Goal: Transaction & Acquisition: Purchase product/service

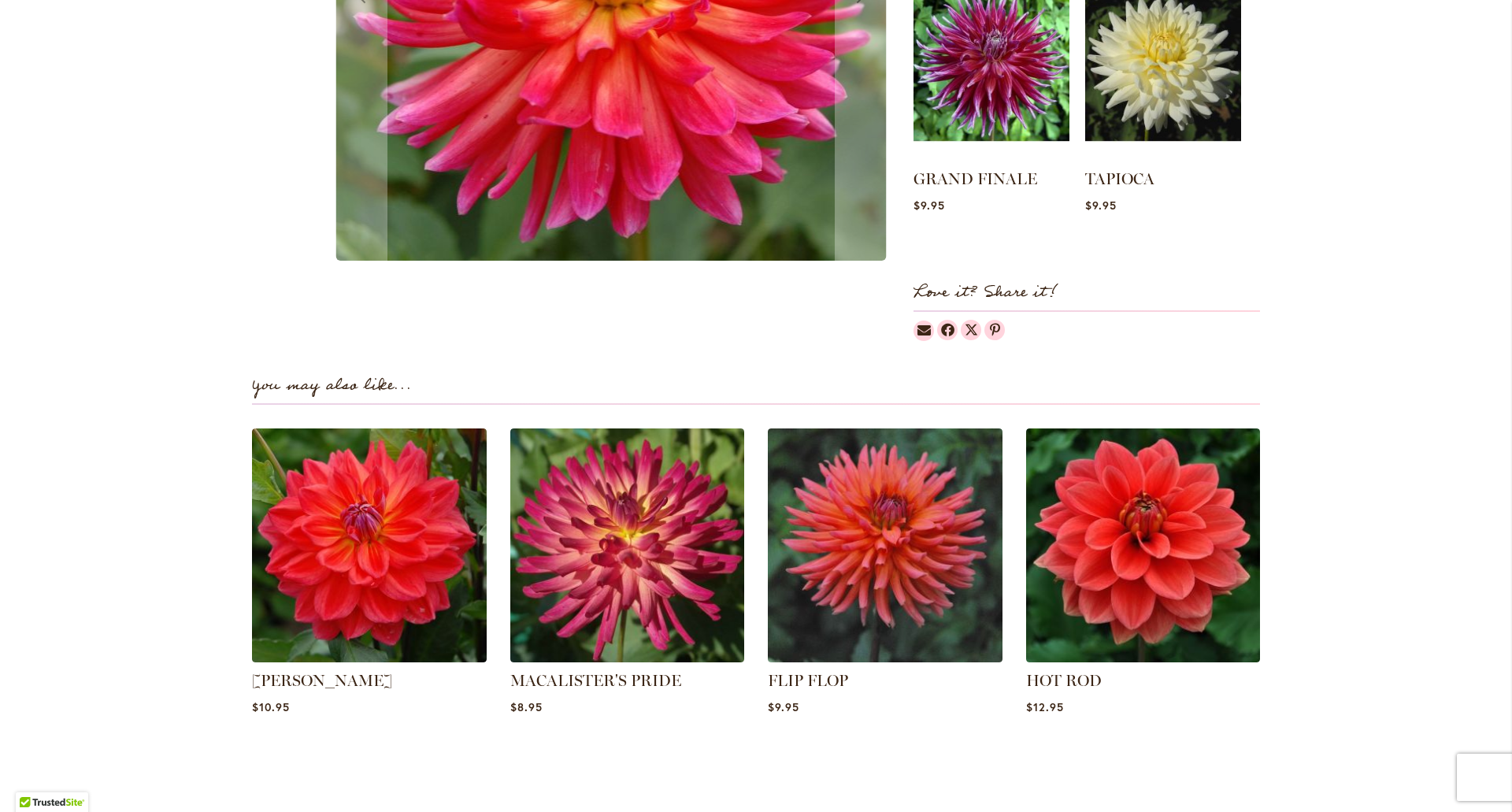
scroll to position [787, 0]
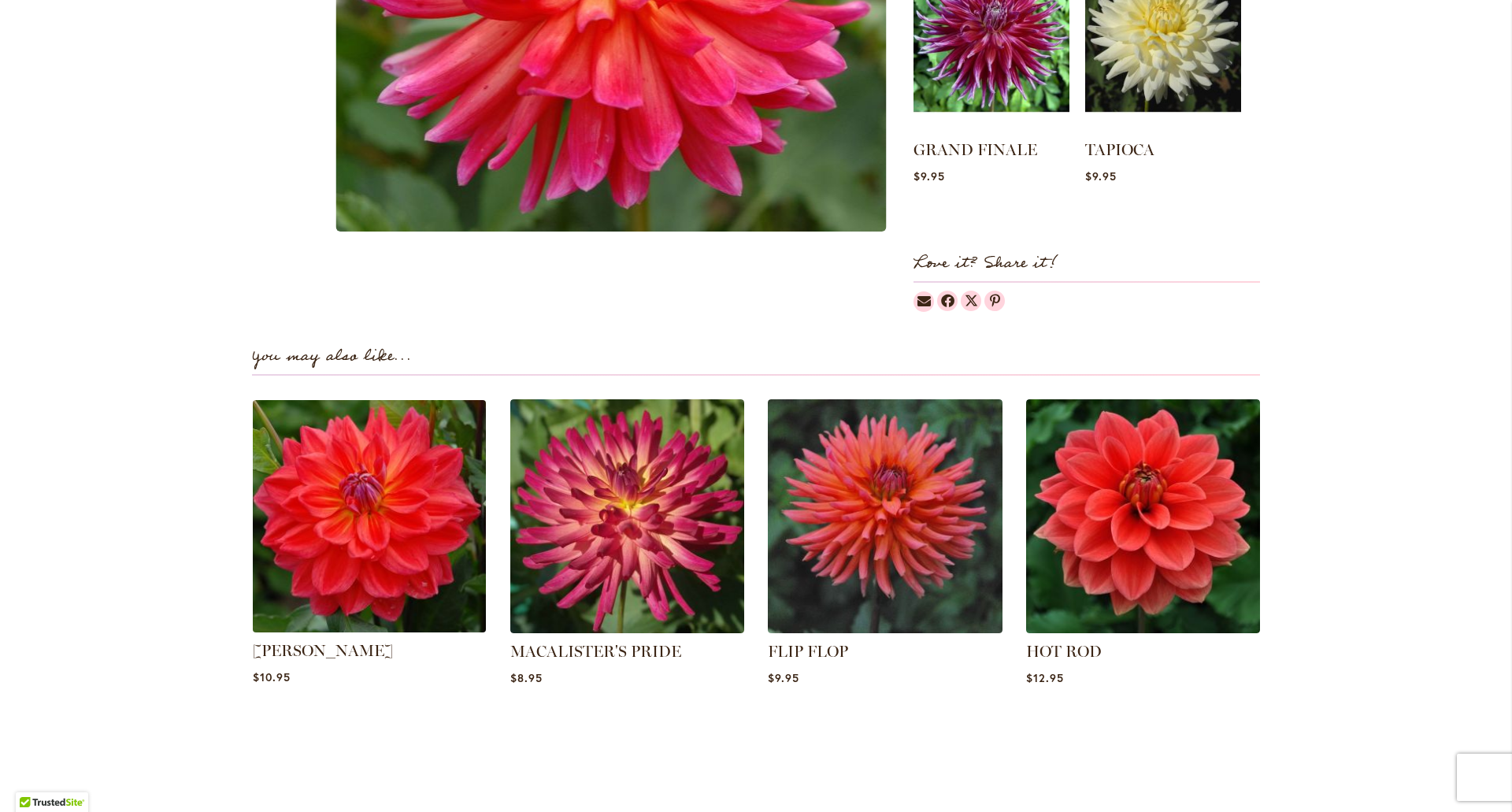
click at [377, 531] on img at bounding box center [369, 516] width 244 height 244
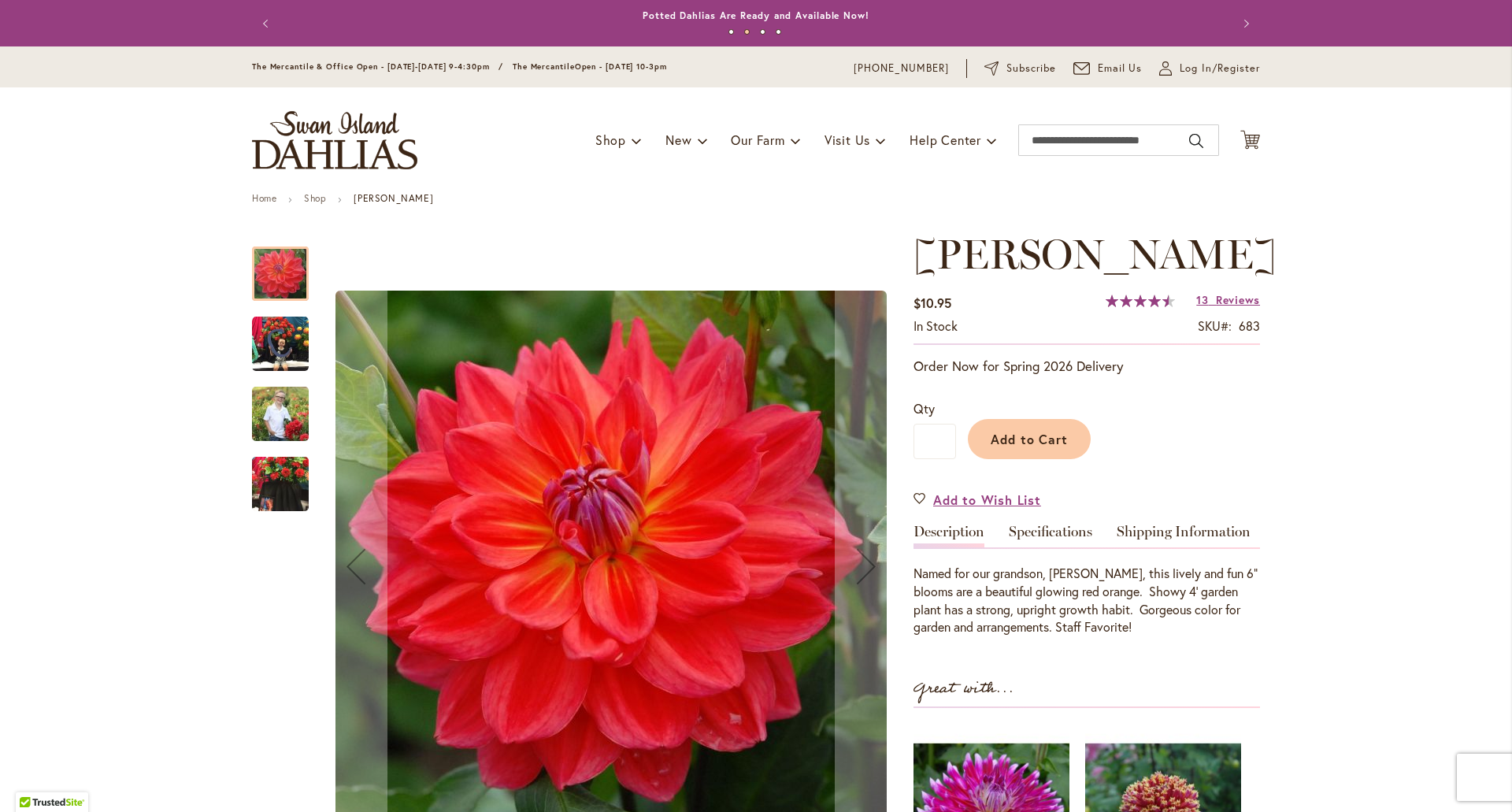
click at [293, 439] on img "COOPER BLAINE" at bounding box center [280, 413] width 56 height 71
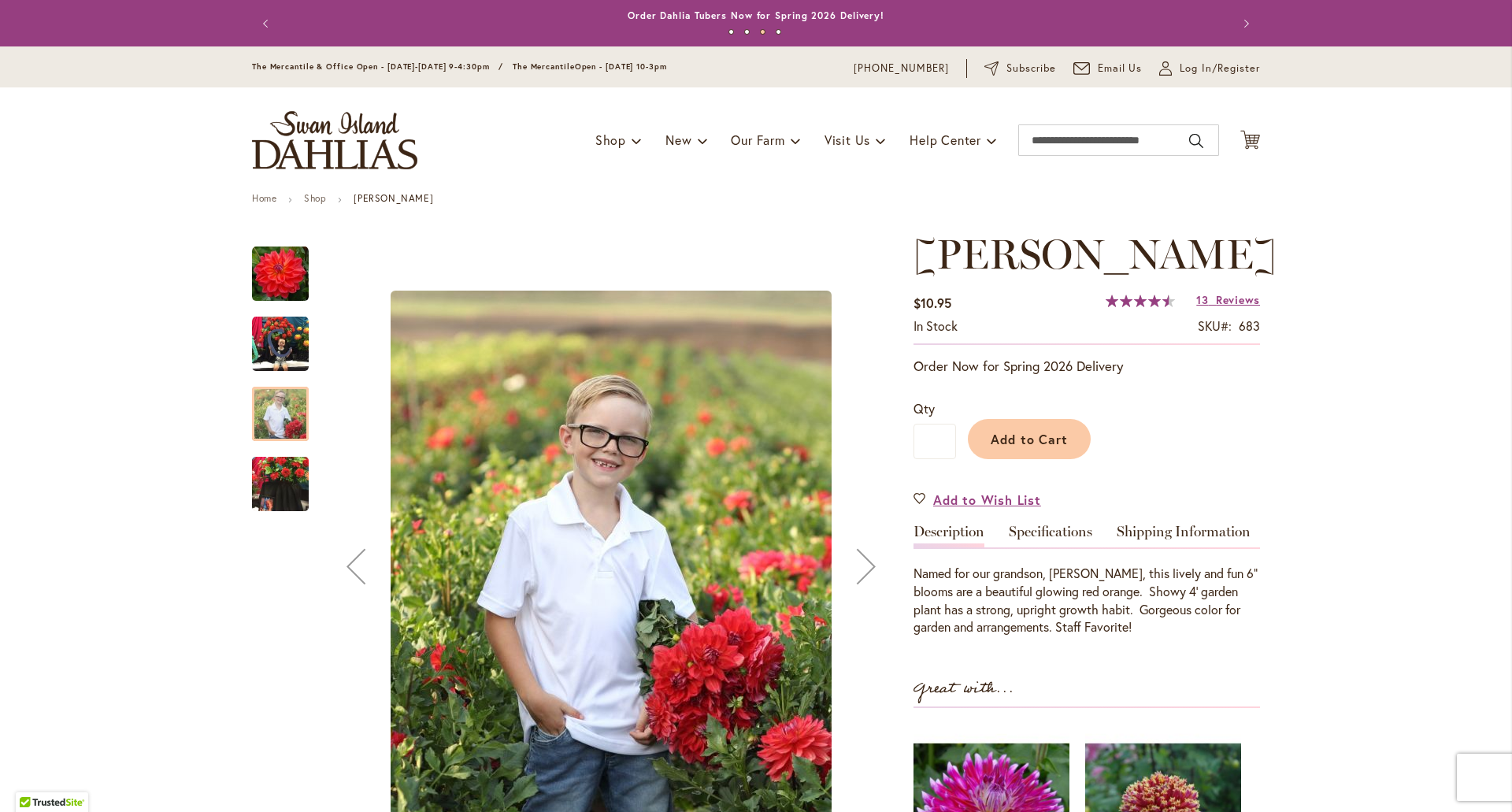
click at [285, 480] on img "COOPER BLAINE" at bounding box center [280, 484] width 56 height 75
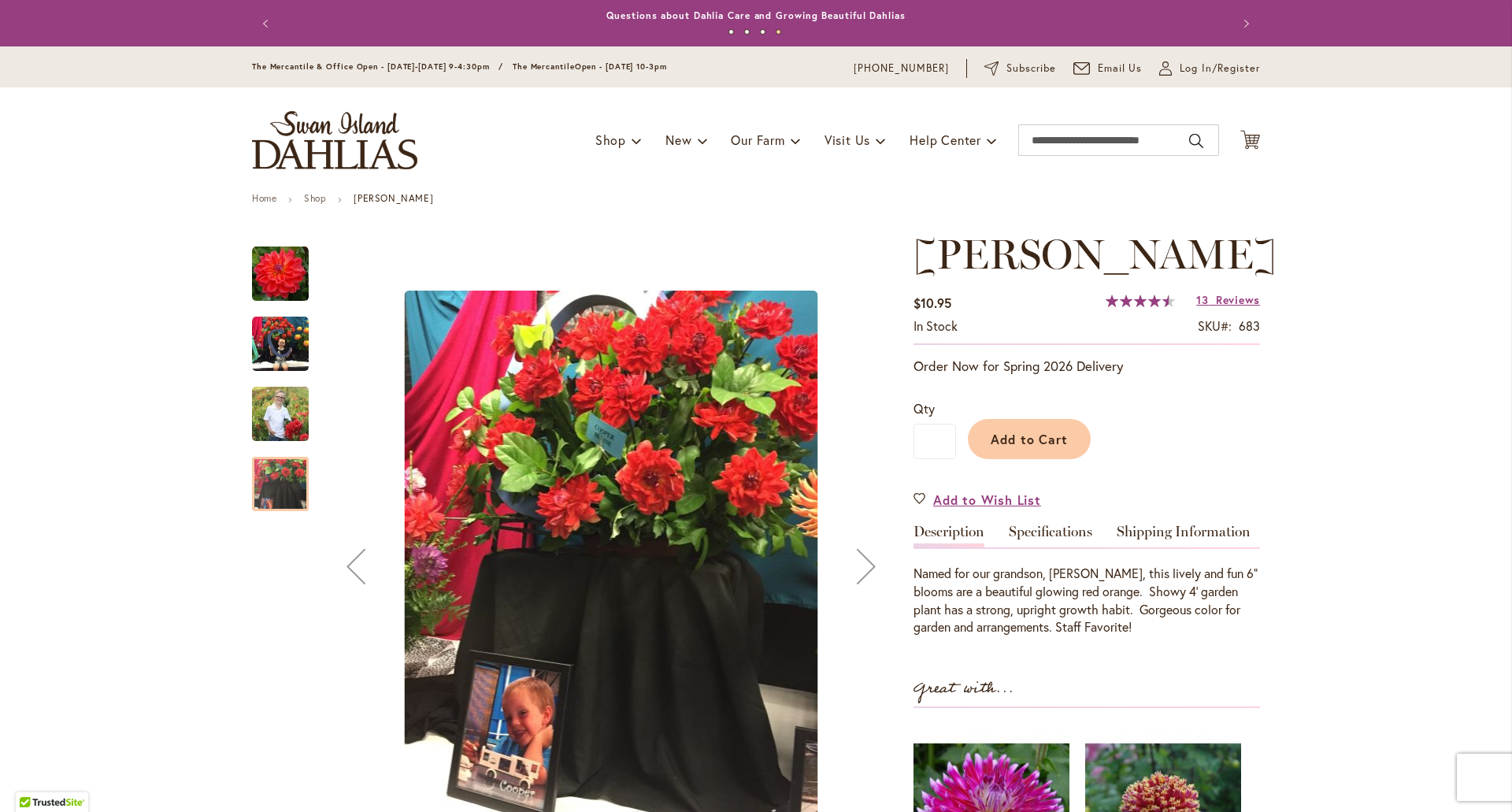
click at [260, 395] on img "COOPER BLAINE" at bounding box center [280, 413] width 56 height 71
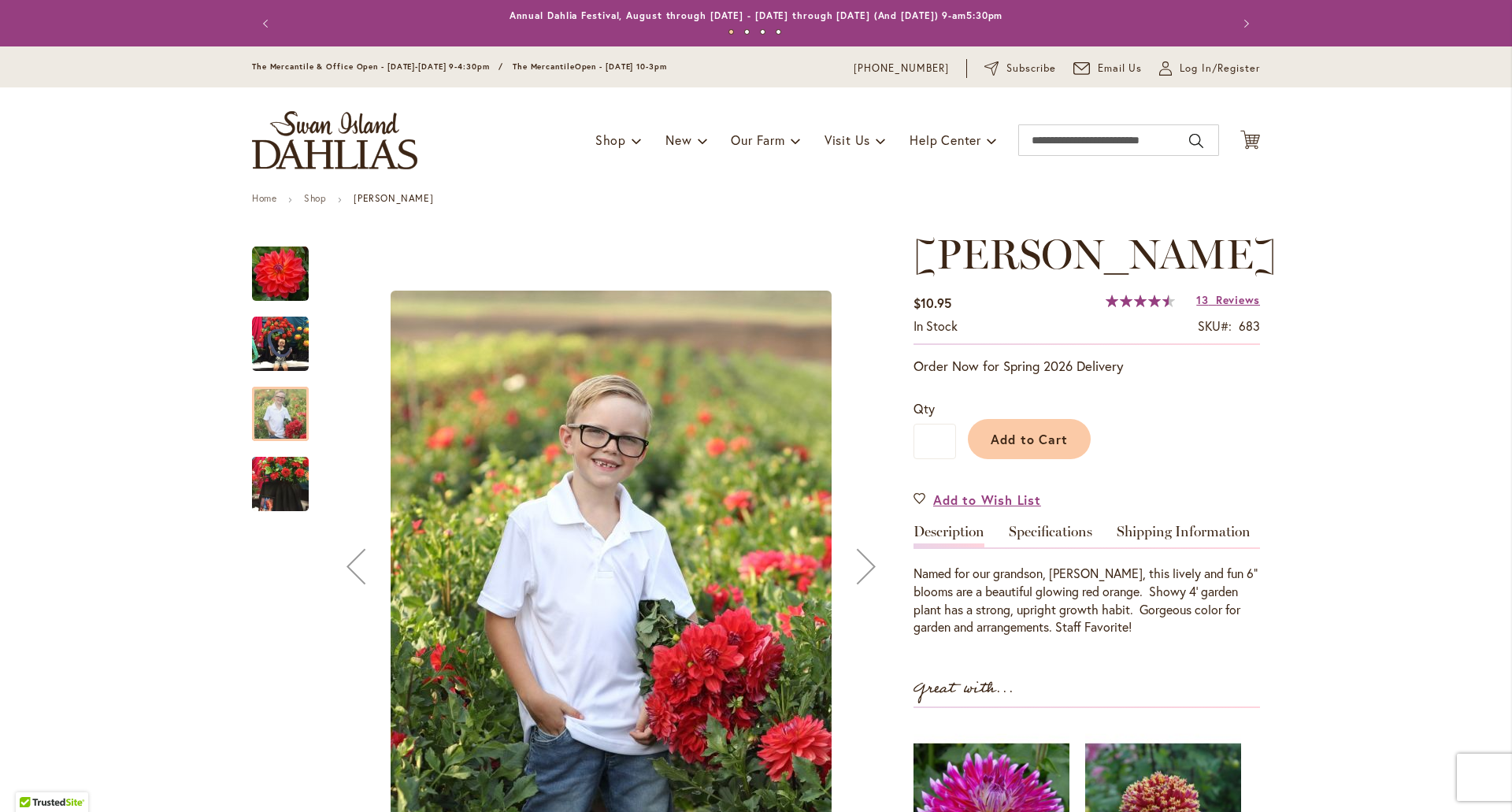
click at [265, 329] on img "COOPER BLAINE" at bounding box center [280, 344] width 56 height 56
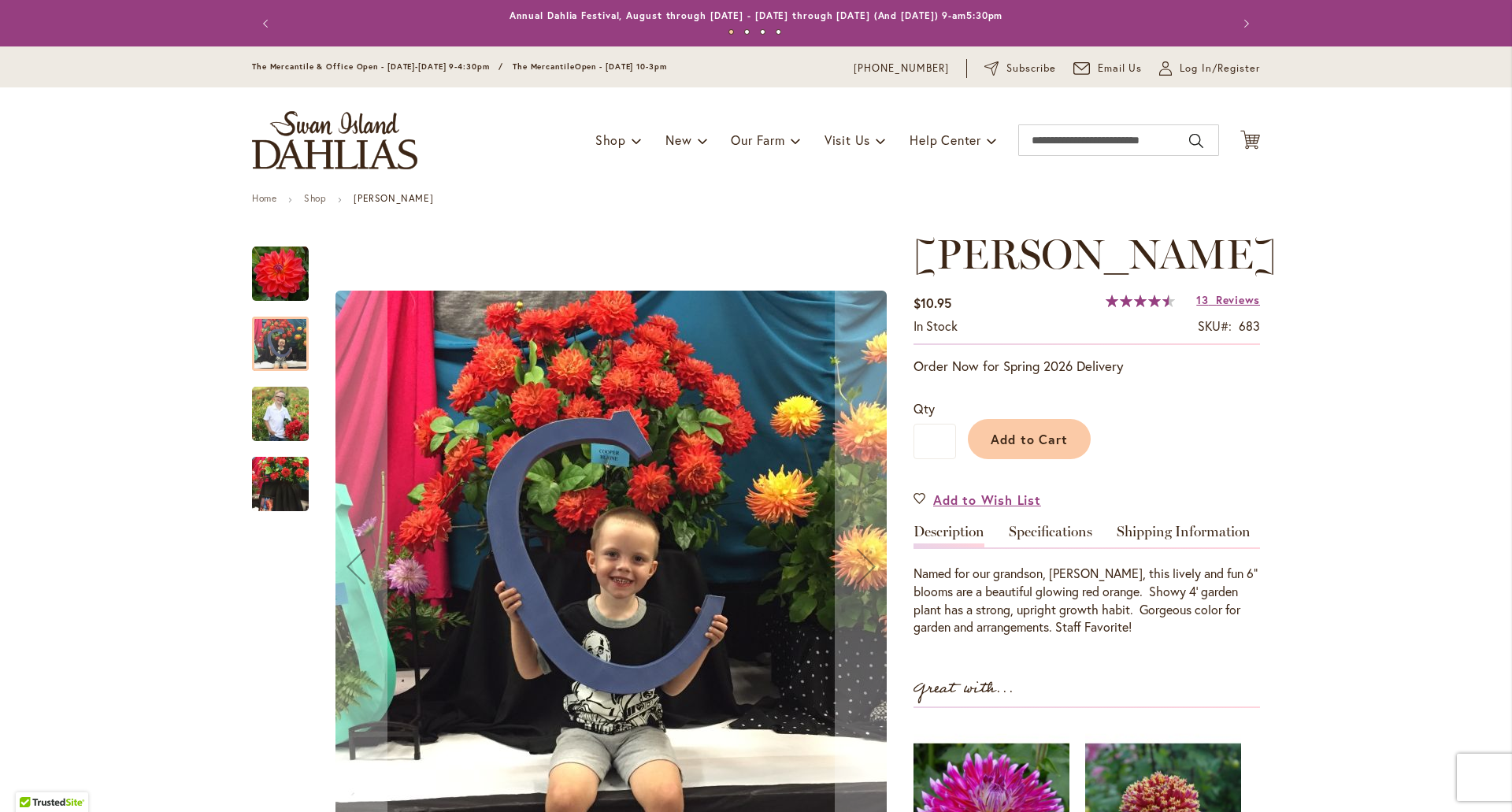
click at [270, 272] on img "COOPER BLAINE" at bounding box center [280, 273] width 56 height 56
